Goal: Communication & Community: Answer question/provide support

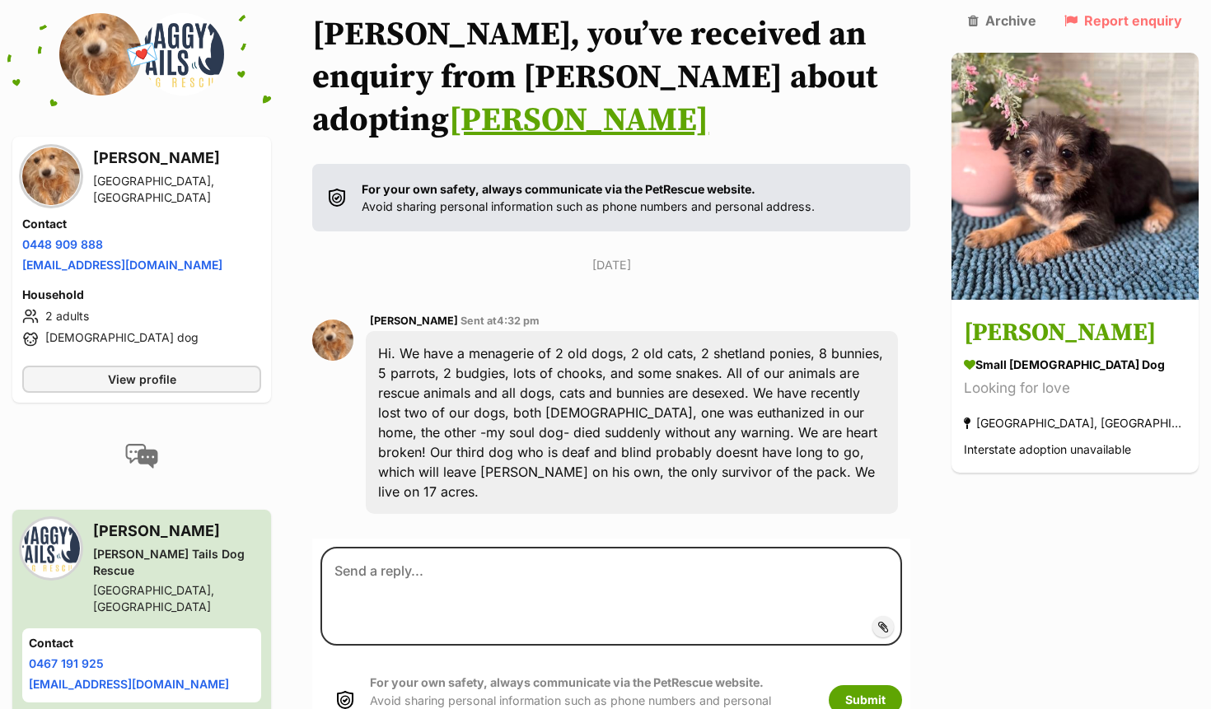
scroll to position [199, 0]
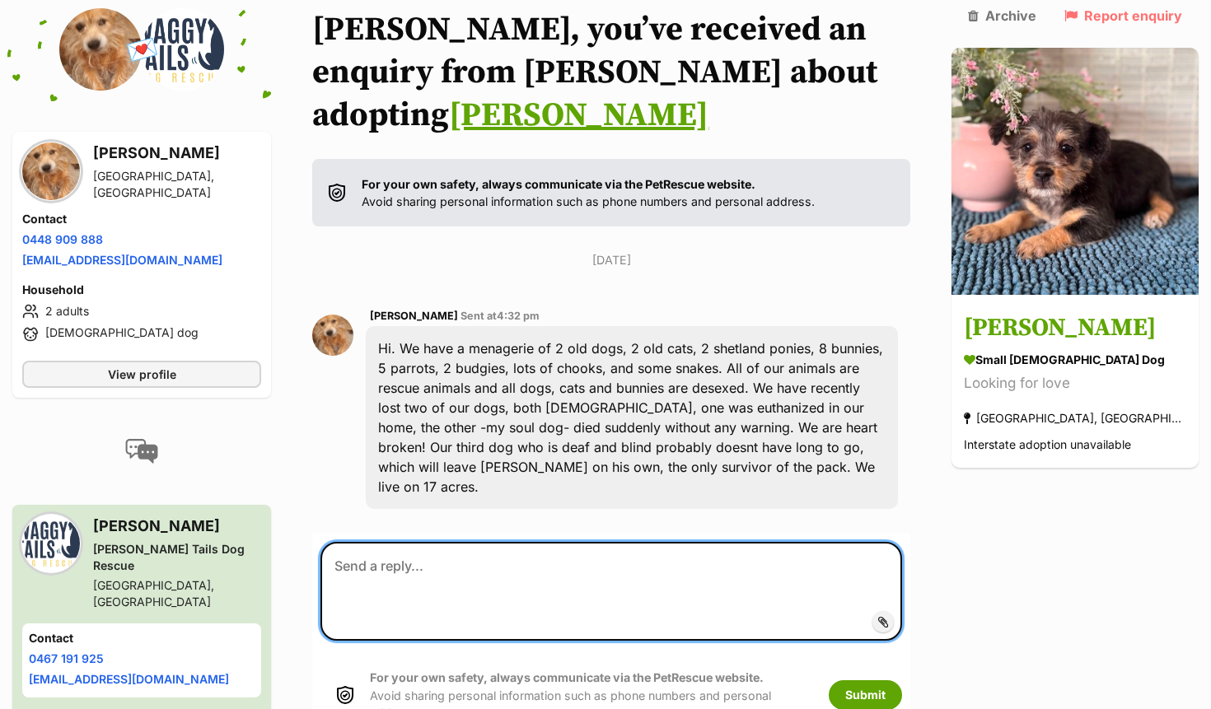
click at [480, 542] on textarea at bounding box center [611, 591] width 582 height 99
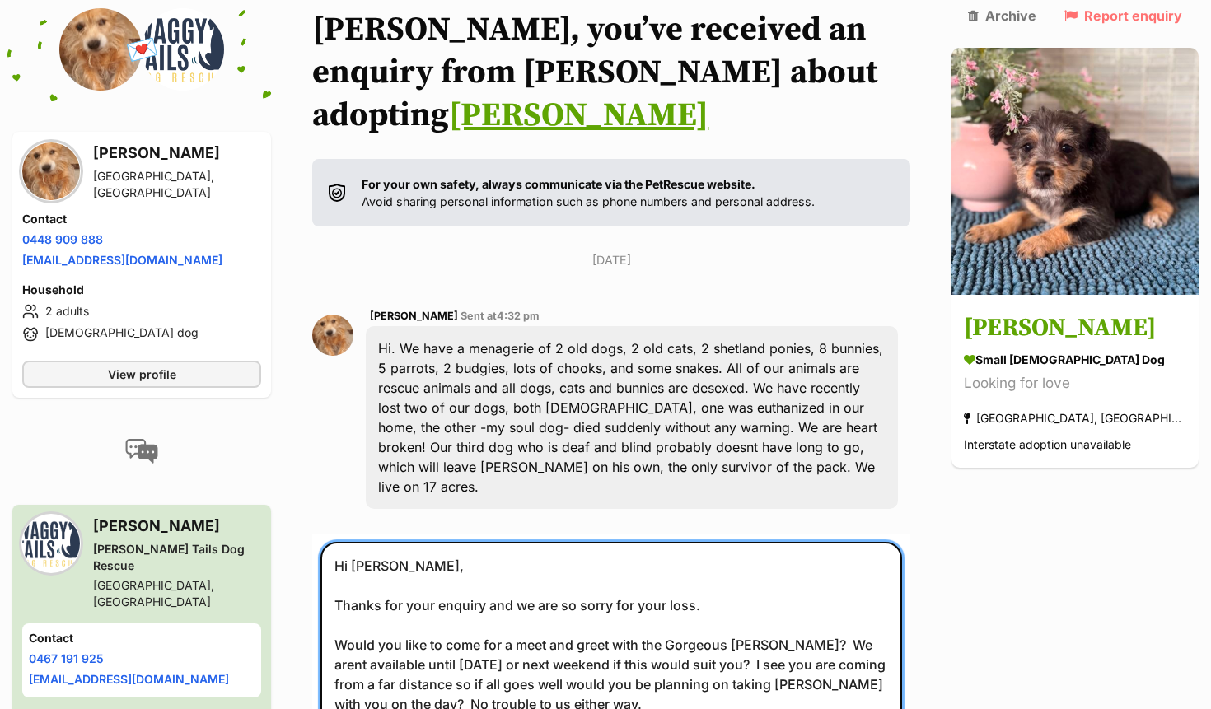
scroll to position [219, 0]
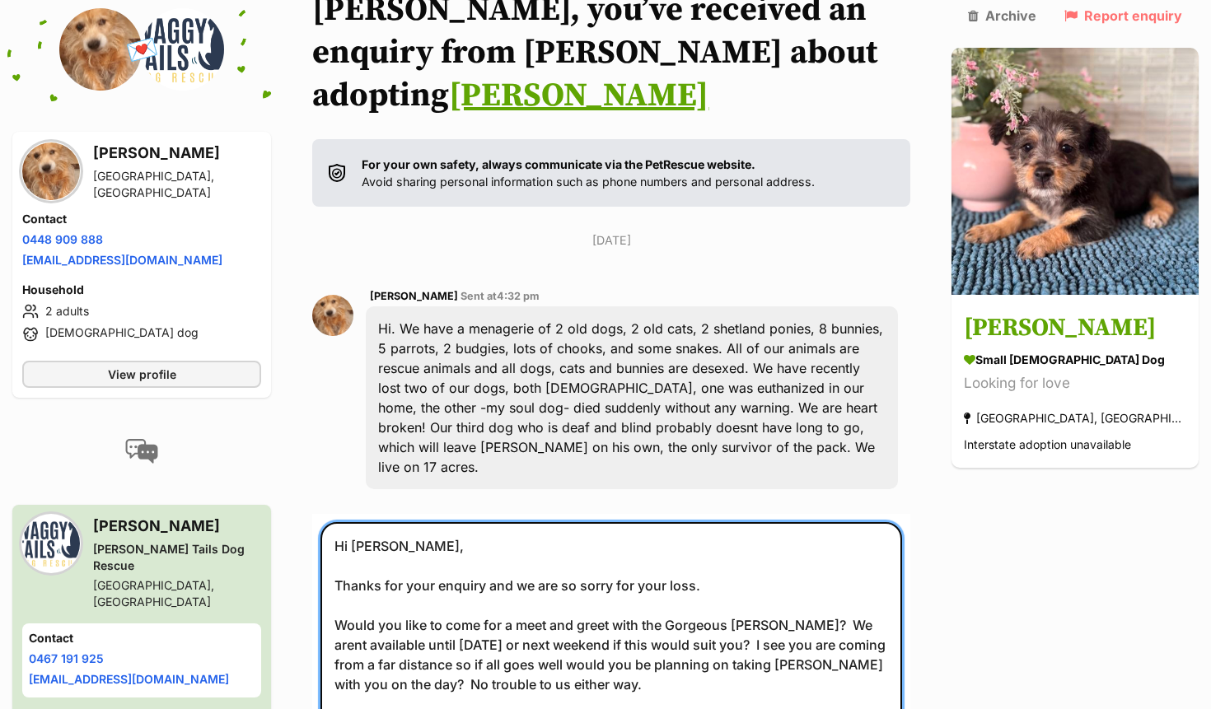
click at [433, 584] on textarea "Hi [PERSON_NAME], Thanks for your enquiry and we are so sorry for your loss. Wo…" at bounding box center [611, 654] width 582 height 265
click at [613, 585] on textarea "Hi [PERSON_NAME], Thanks for your enquiry and we are so sorry for your loss. Wo…" at bounding box center [611, 654] width 582 height 265
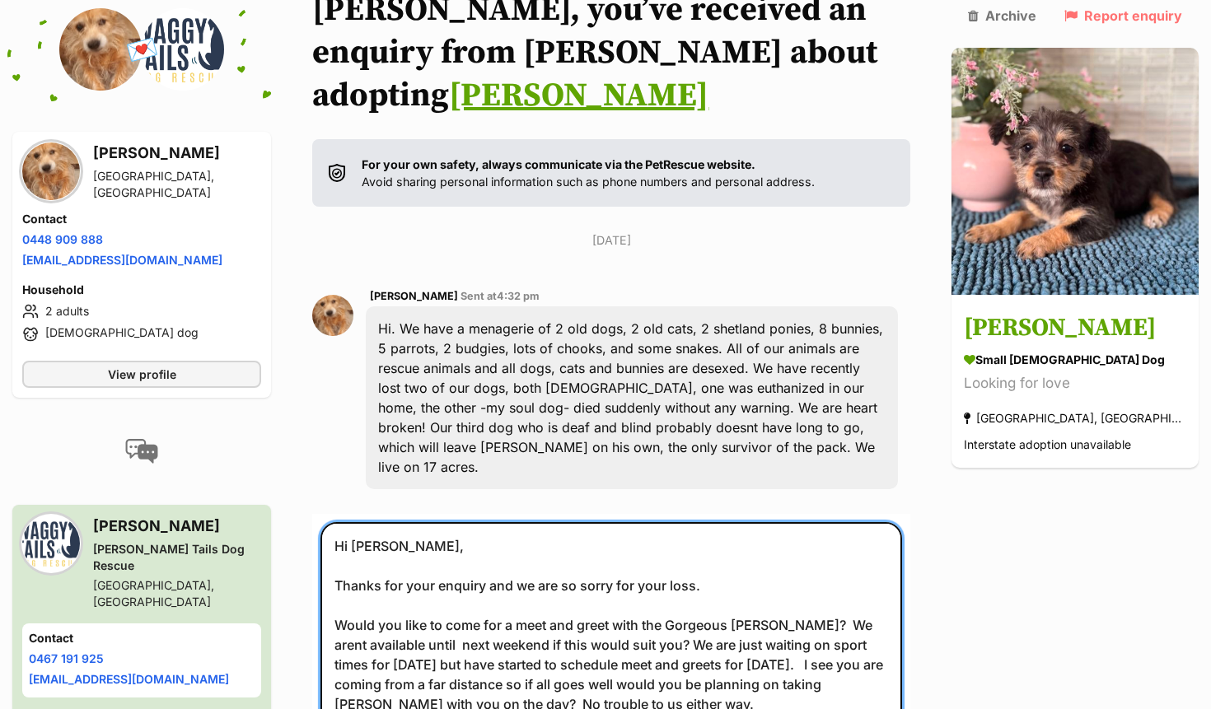
type textarea "Hi [PERSON_NAME], Thanks for your enquiry and we are so sorry for your loss. Wo…"
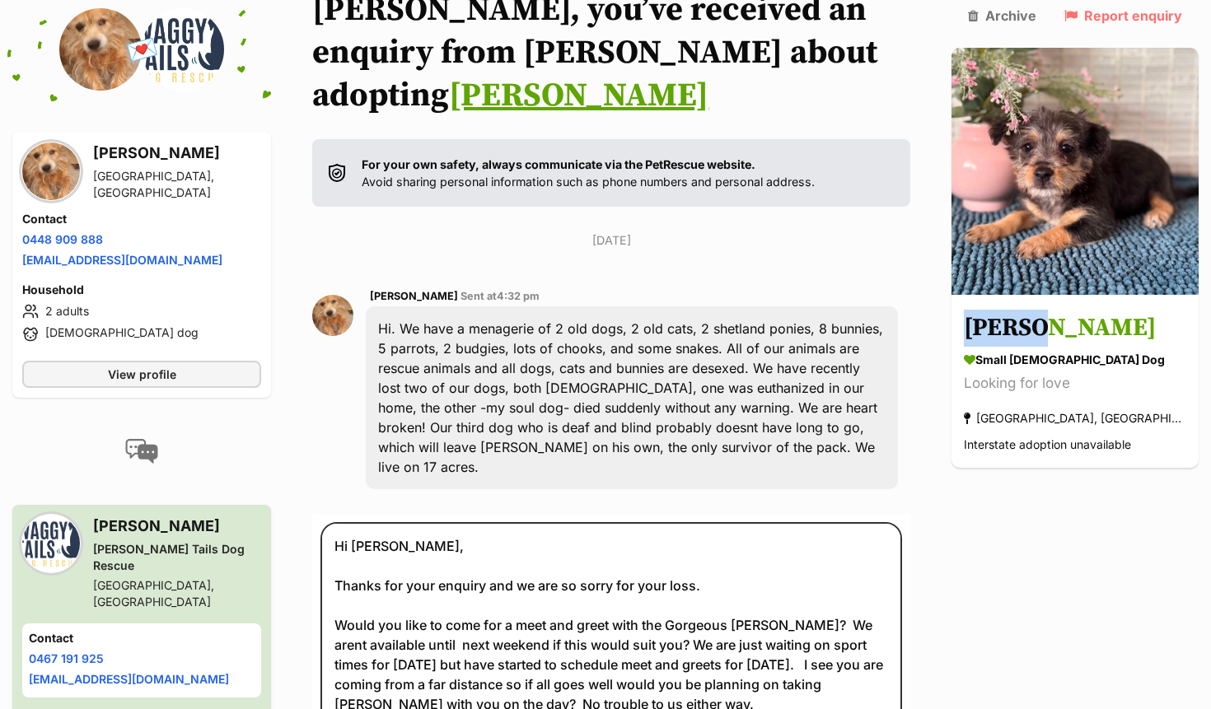
drag, startPoint x: 1209, startPoint y: 209, endPoint x: 1209, endPoint y: 283, distance: 73.3
click at [1209, 283] on div "Back to all conversations 💌 Conversation participant details [PERSON_NAME] [GEO…" at bounding box center [605, 450] width 1211 height 924
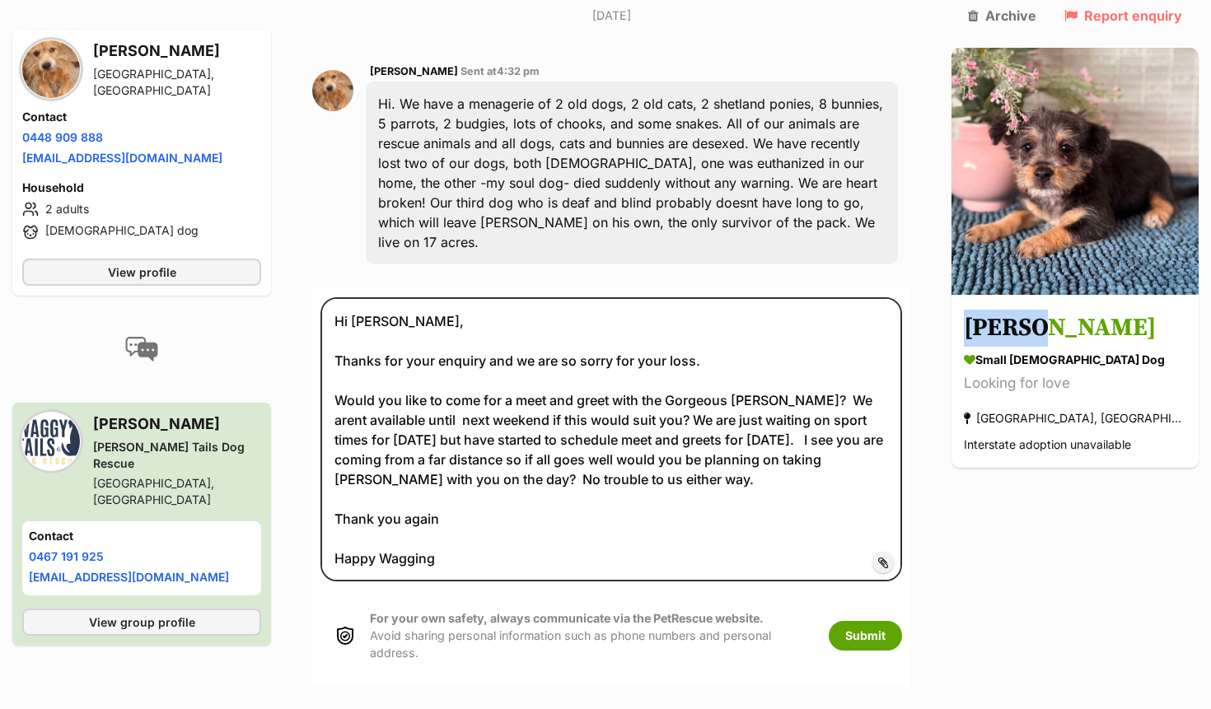
scroll to position [503, 0]
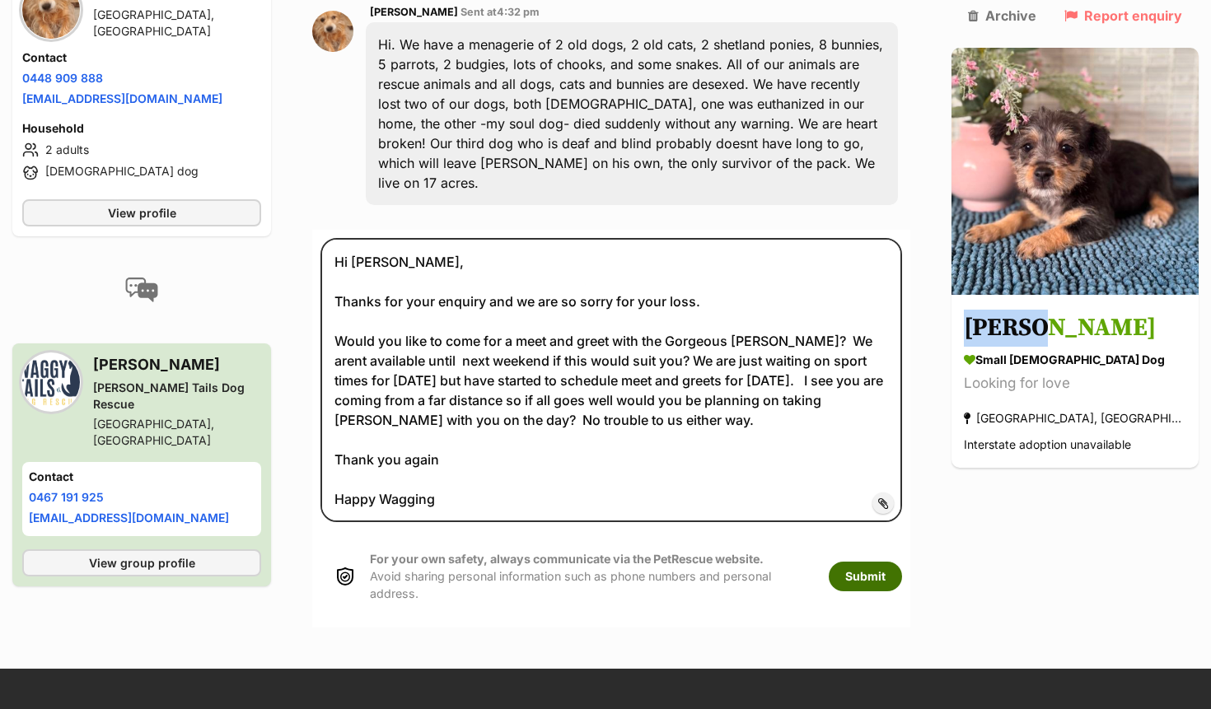
click at [902, 562] on button "Submit" at bounding box center [865, 577] width 73 height 30
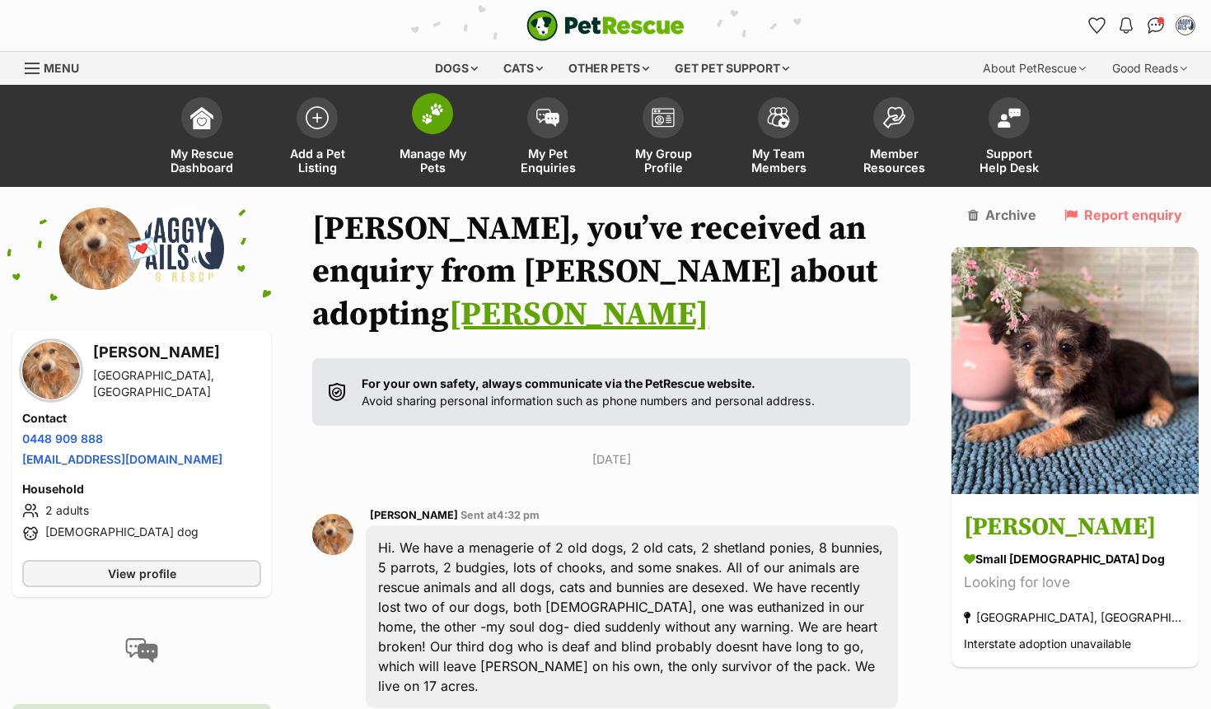
click at [428, 111] on img at bounding box center [432, 113] width 23 height 21
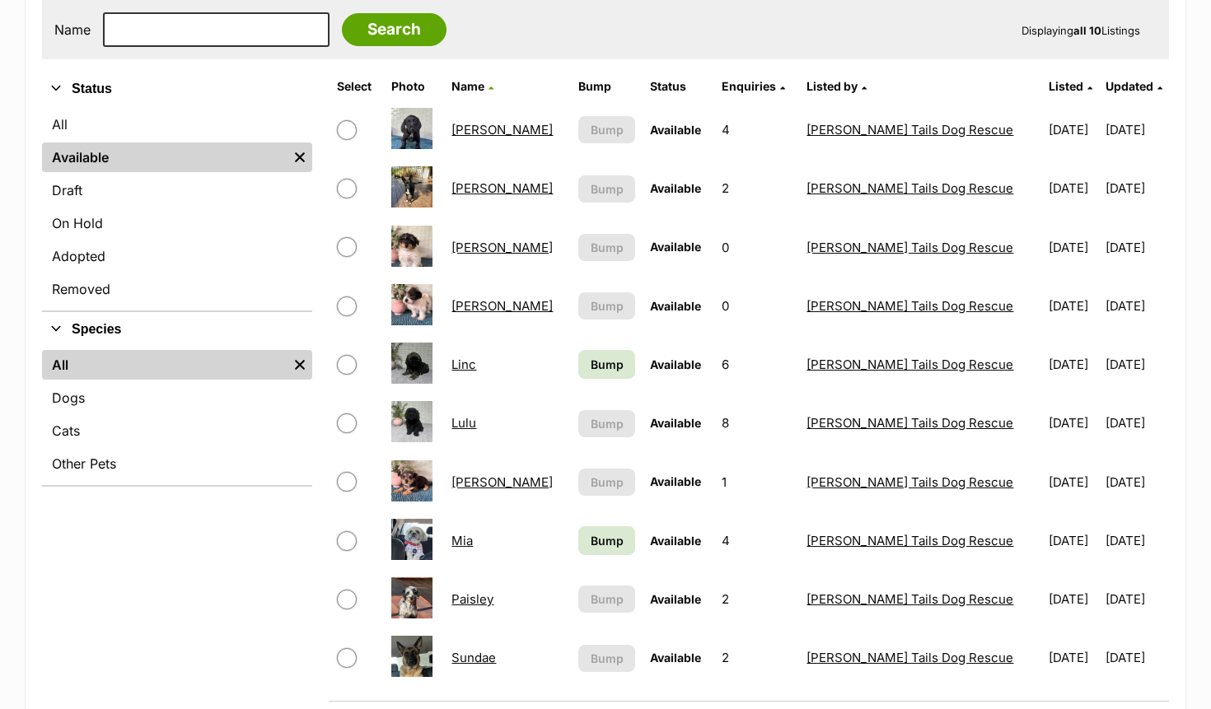
scroll to position [335, 0]
